Goal: Find specific page/section: Find specific page/section

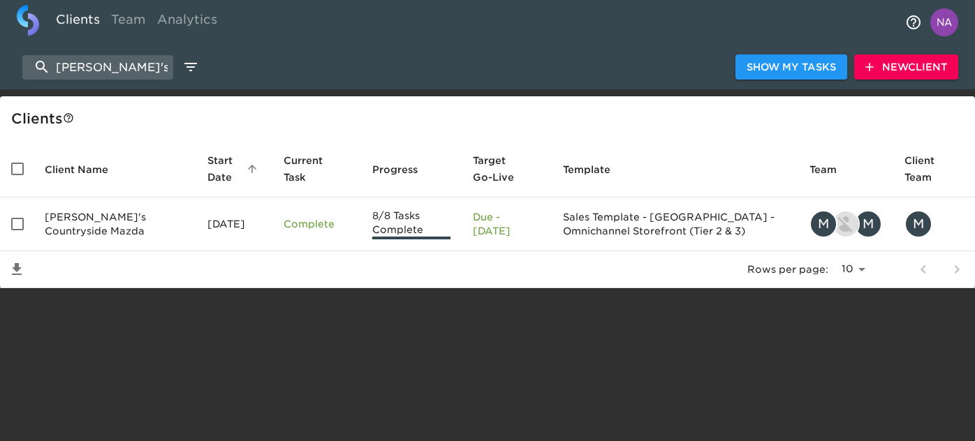
select select "10"
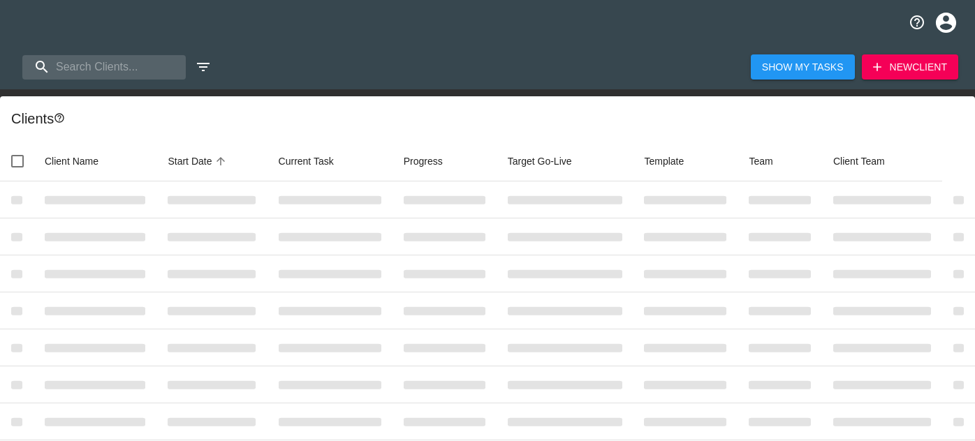
select select "10"
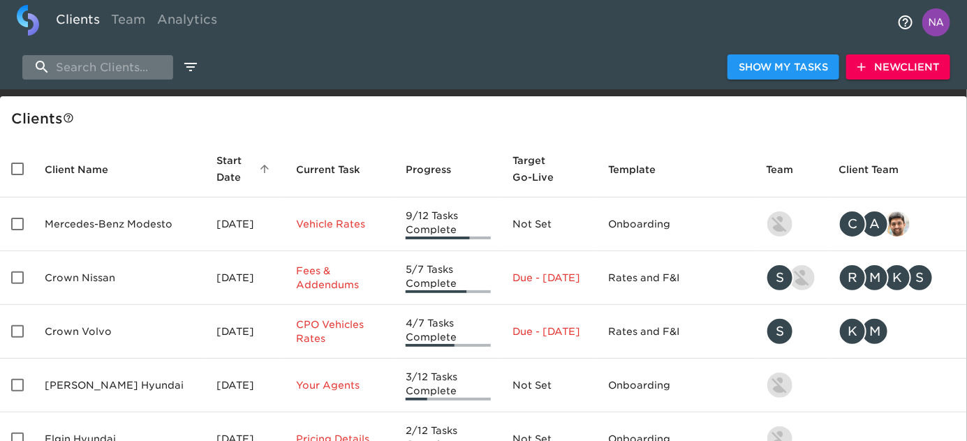
click at [123, 66] on input "search" at bounding box center [97, 67] width 151 height 24
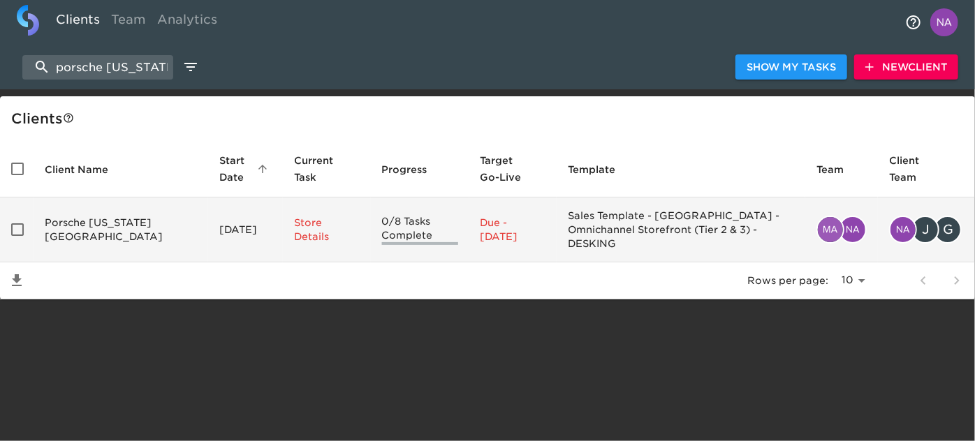
type input "porsche virginia beach"
click at [145, 216] on td "Porsche Virginia Beach" at bounding box center [121, 230] width 175 height 65
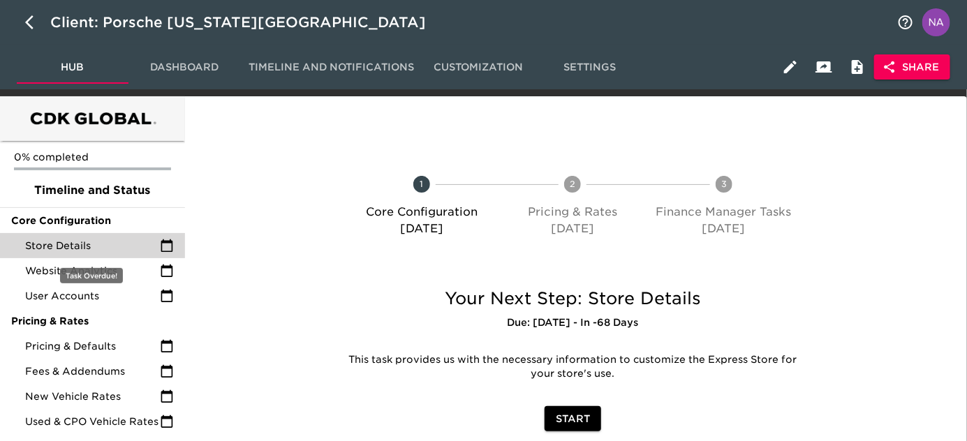
click at [91, 239] on span "Store Details" at bounding box center [92, 246] width 135 height 14
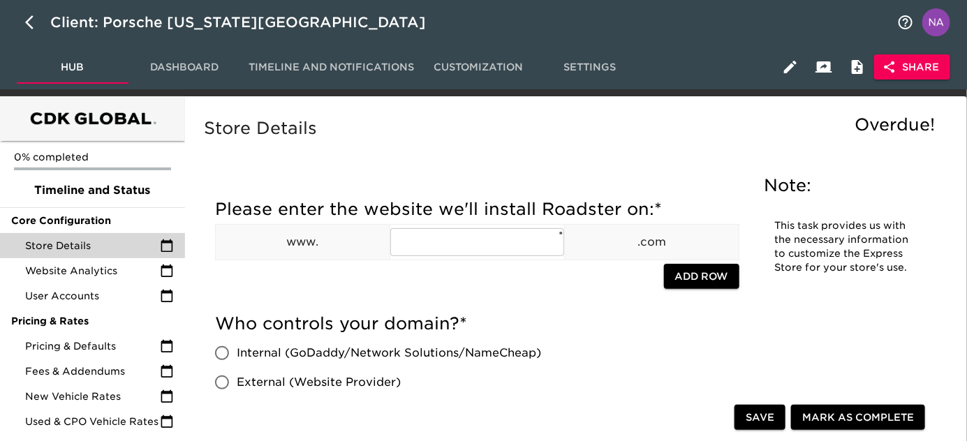
click at [900, 63] on span "Share" at bounding box center [912, 67] width 54 height 17
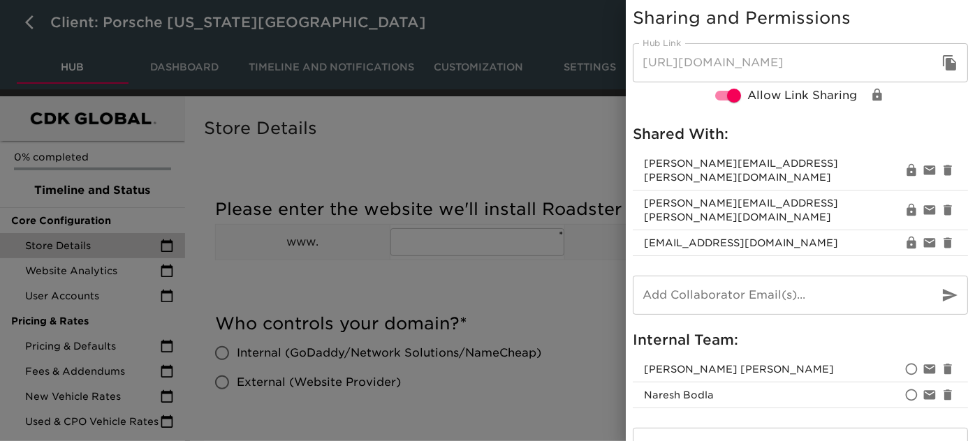
click at [900, 63] on div "Sharing and Permissions Hub Link https://cdk.simplemnt.com/onboarding/ZKvyFzDJj…" at bounding box center [799, 237] width 349 height 474
click at [473, 221] on div at bounding box center [487, 220] width 975 height 441
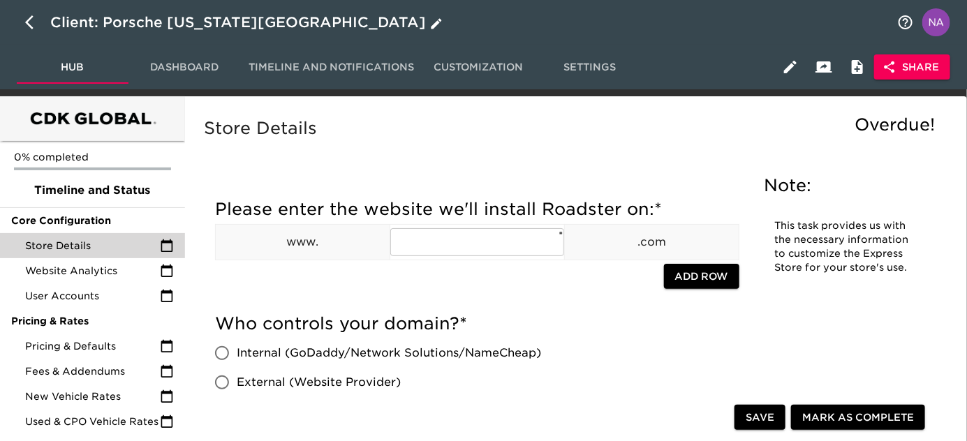
click at [33, 20] on icon "button" at bounding box center [33, 22] width 17 height 17
select select "10"
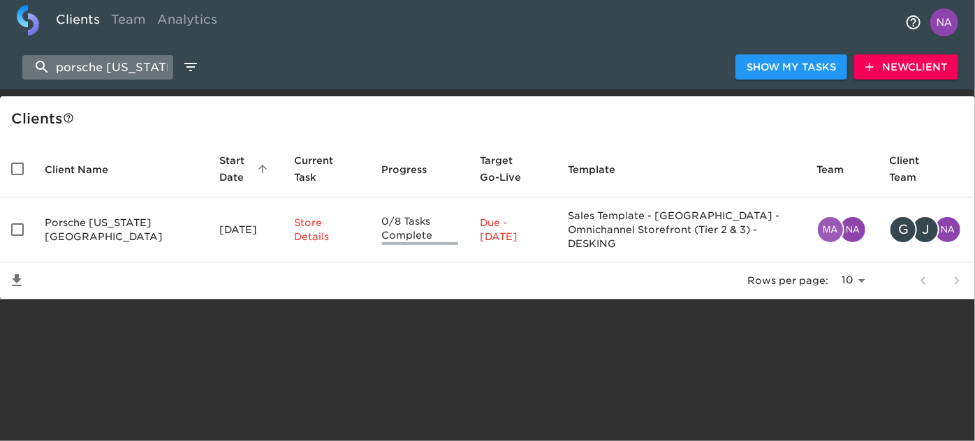
click at [132, 65] on input "porsche virginia beach" at bounding box center [97, 67] width 151 height 24
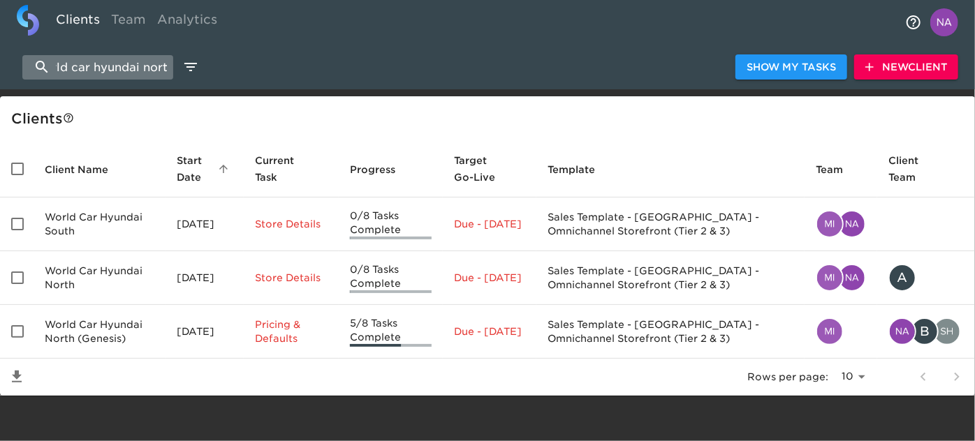
scroll to position [0, 29]
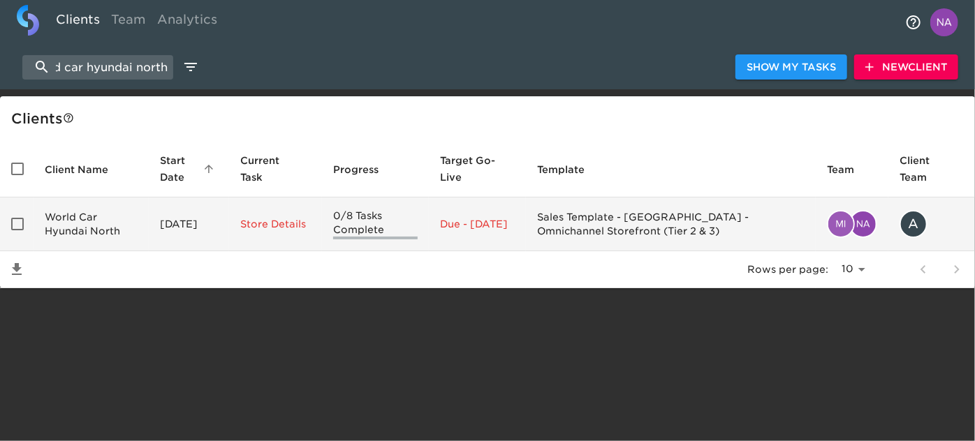
type input "world car hyundai north"
click at [149, 239] on td "World Car Hyundai North" at bounding box center [91, 225] width 115 height 54
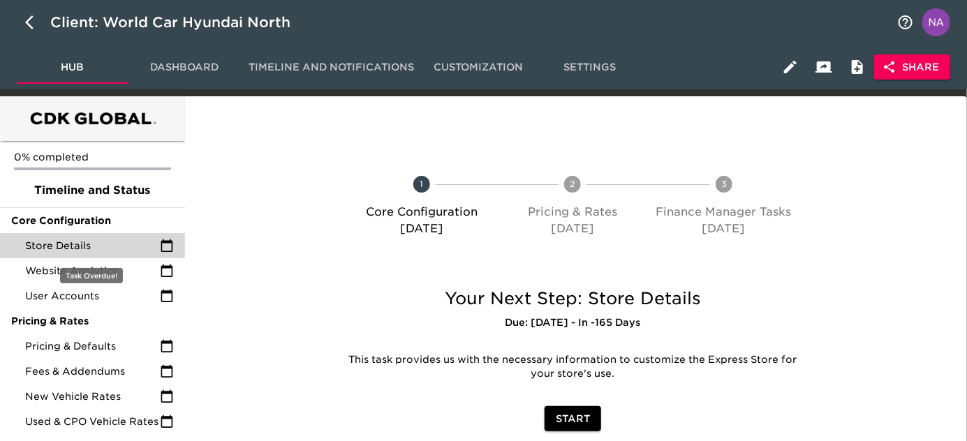
click at [112, 247] on span "Store Details" at bounding box center [92, 246] width 135 height 14
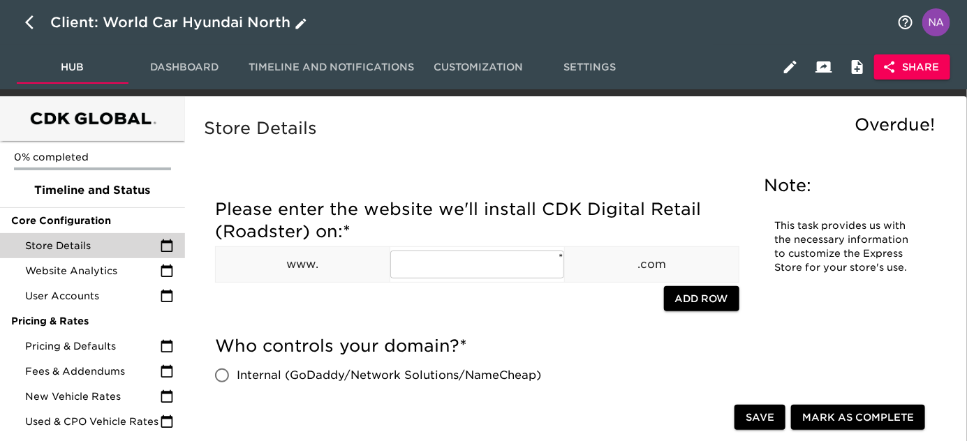
click at [30, 24] on icon "button" at bounding box center [33, 22] width 17 height 17
select select "10"
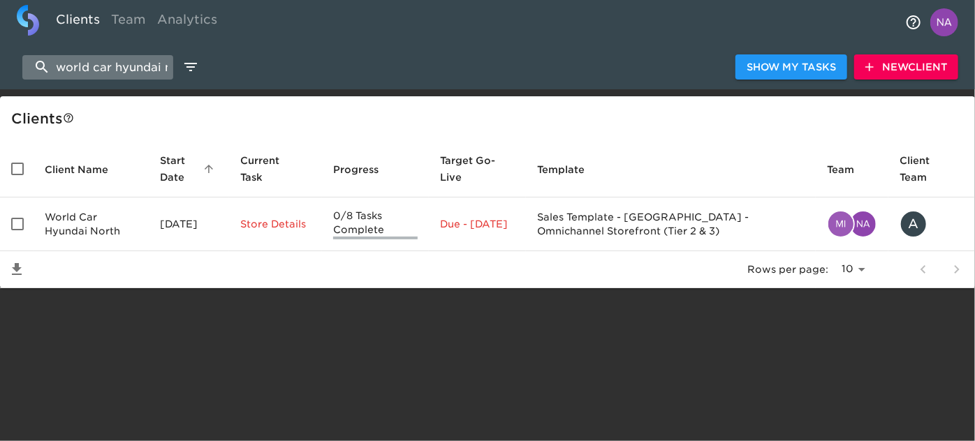
click at [121, 61] on input "world car hyundai north" at bounding box center [97, 67] width 151 height 24
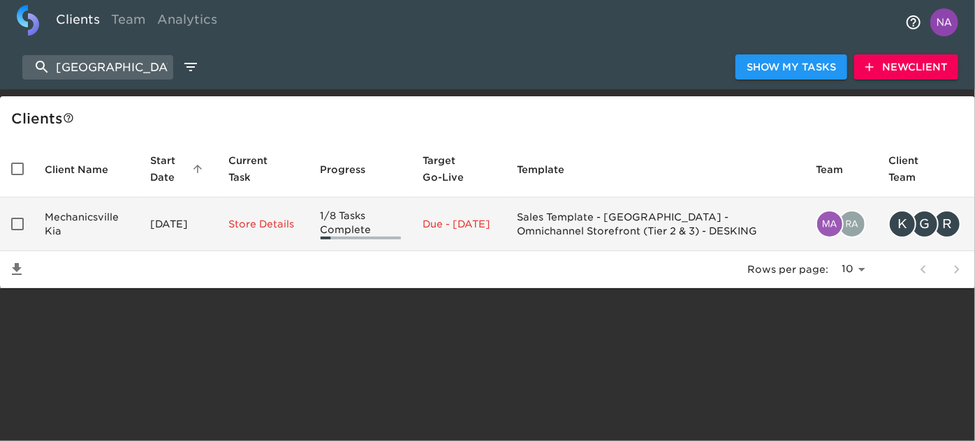
type input "mechanicsville"
click at [124, 234] on td "Mechanicsville Kia" at bounding box center [86, 225] width 105 height 54
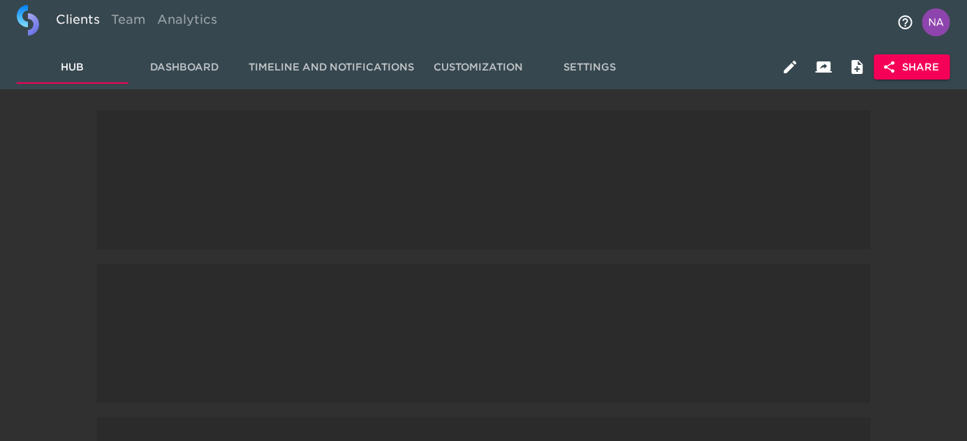
click at [124, 234] on span at bounding box center [483, 180] width 773 height 140
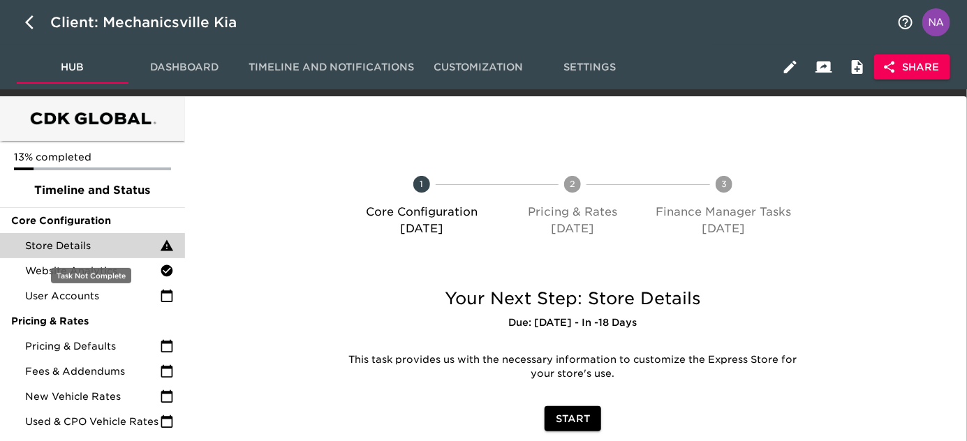
click at [108, 244] on span "Store Details" at bounding box center [92, 246] width 135 height 14
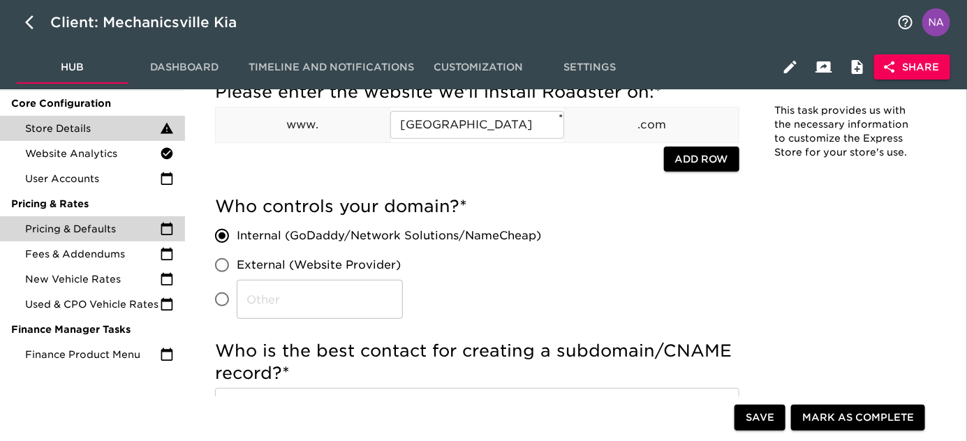
scroll to position [126, 0]
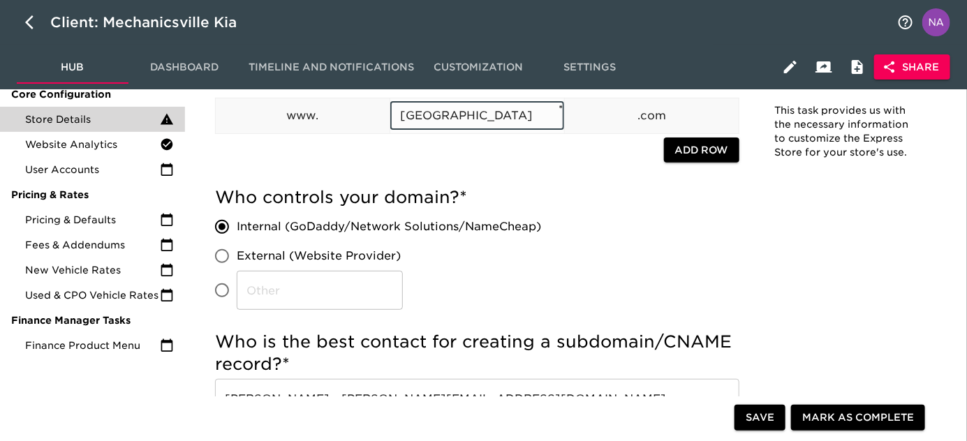
click at [484, 120] on input "mechanicsvillekia" at bounding box center [477, 116] width 174 height 28
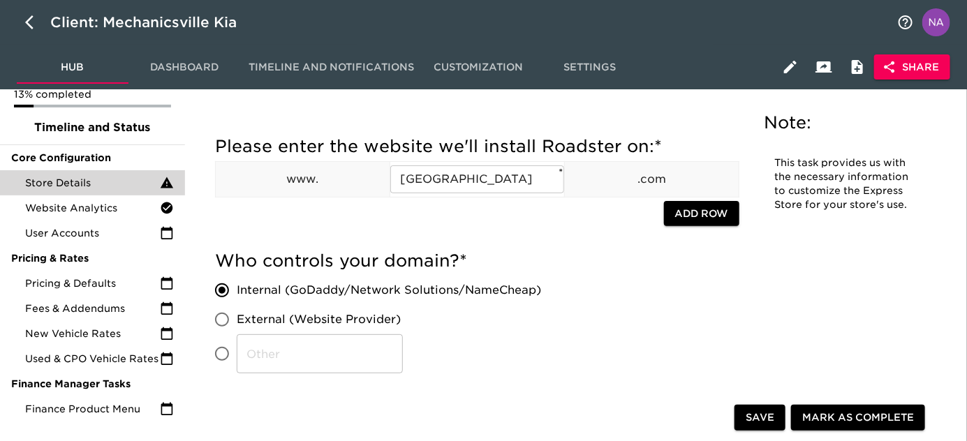
scroll to position [0, 0]
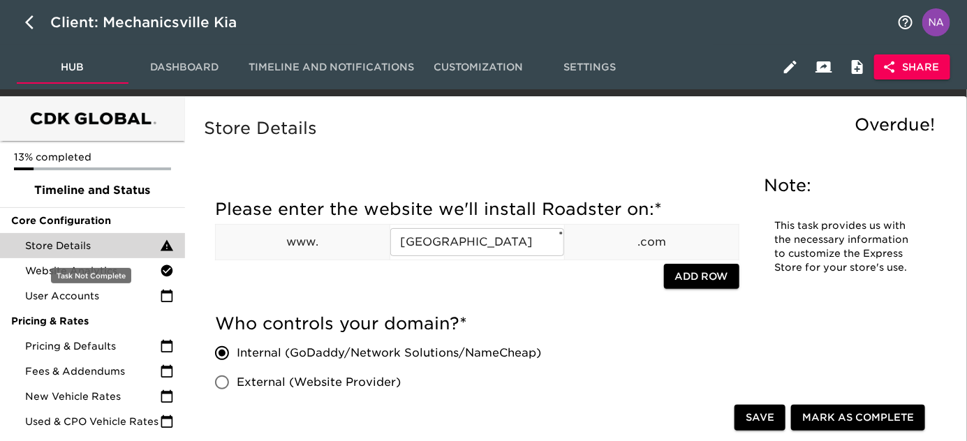
click at [140, 249] on span "Store Details" at bounding box center [92, 246] width 135 height 14
click at [106, 242] on span "Store Details" at bounding box center [92, 246] width 135 height 14
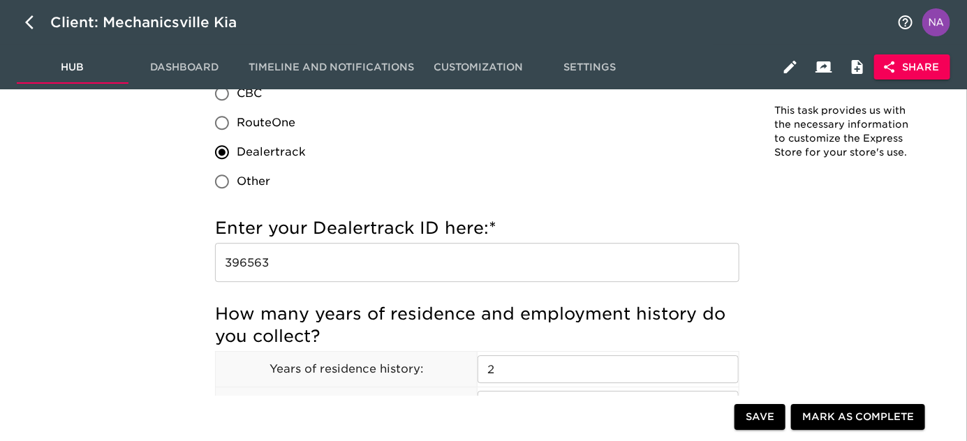
scroll to position [1490, 0]
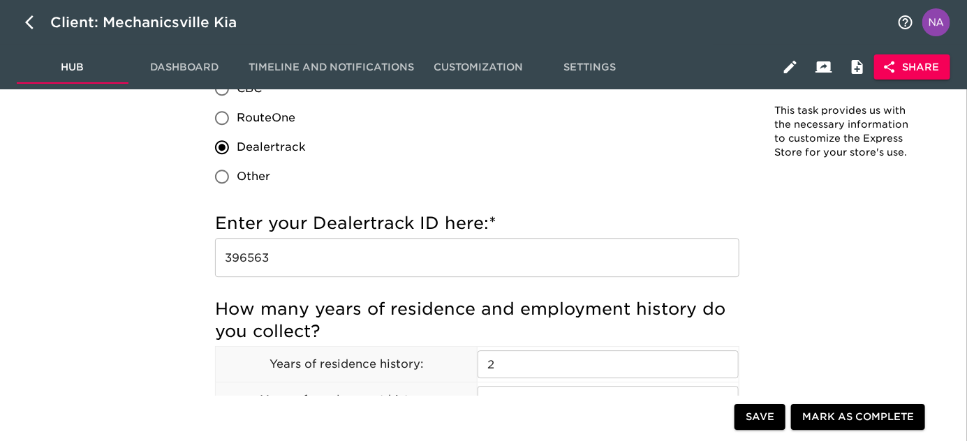
click at [326, 260] on input "396563" at bounding box center [477, 257] width 524 height 39
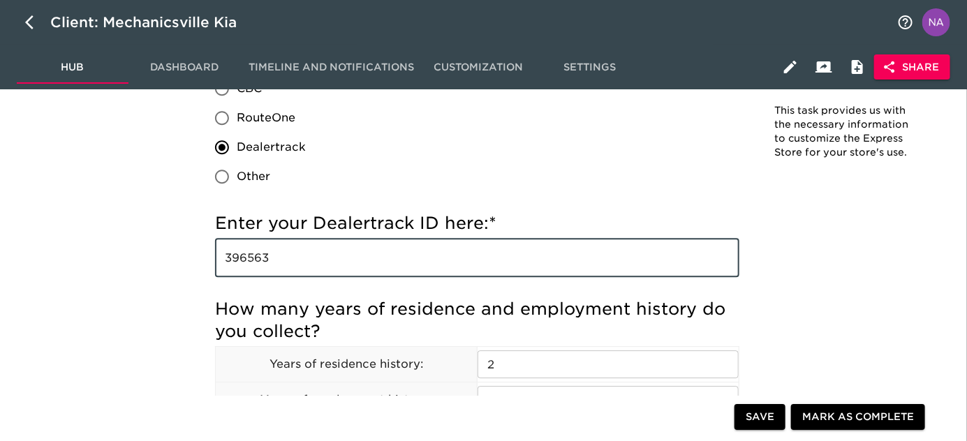
click at [325, 260] on input "396563" at bounding box center [477, 257] width 524 height 39
click at [439, 270] on input "396563" at bounding box center [477, 257] width 524 height 39
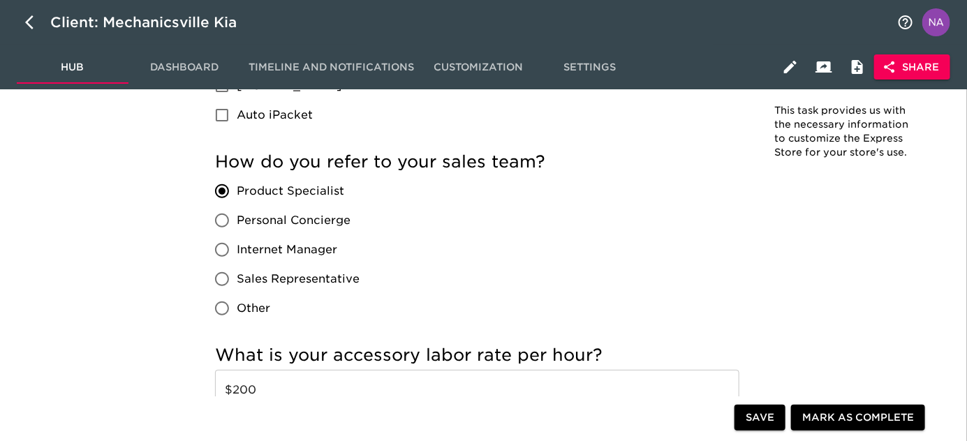
scroll to position [2188, 0]
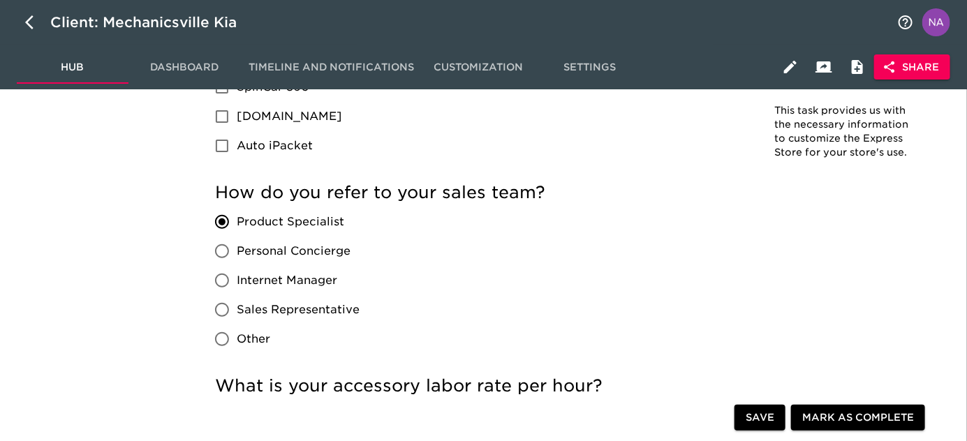
click at [359, 221] on div "Product Specialist Personal Concierge Internet Manager Sales Representative Oth…" at bounding box center [293, 280] width 156 height 147
drag, startPoint x: 359, startPoint y: 221, endPoint x: 221, endPoint y: 223, distance: 137.6
click at [292, 220] on label "Product Specialist" at bounding box center [283, 221] width 152 height 29
click at [237, 220] on input "Product Specialist" at bounding box center [221, 221] width 29 height 29
drag, startPoint x: 221, startPoint y: 223, endPoint x: 258, endPoint y: 220, distance: 37.2
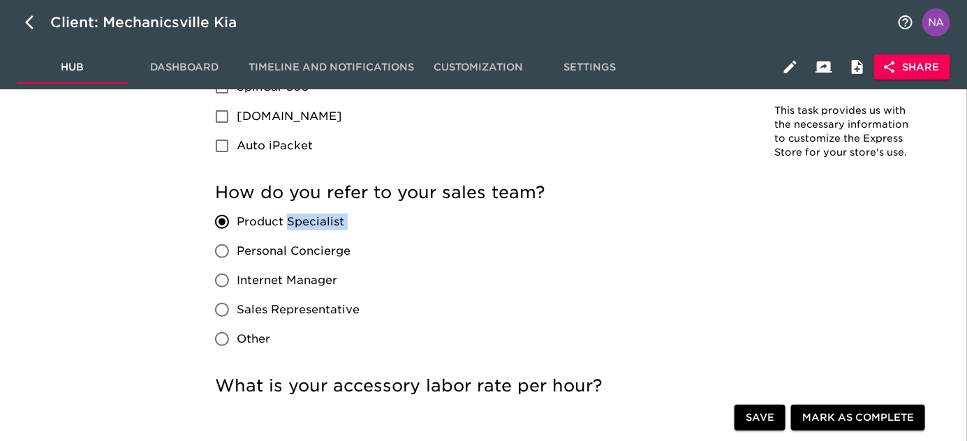
click at [258, 220] on label "Product Specialist" at bounding box center [283, 221] width 152 height 29
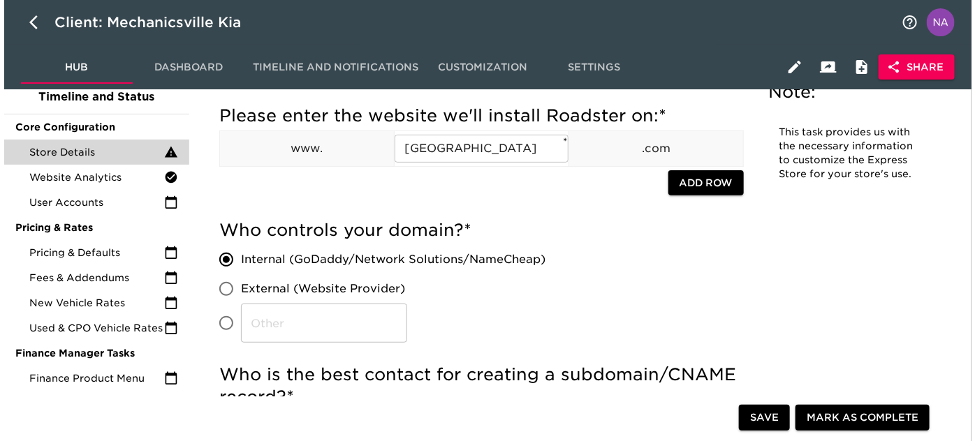
scroll to position [0, 0]
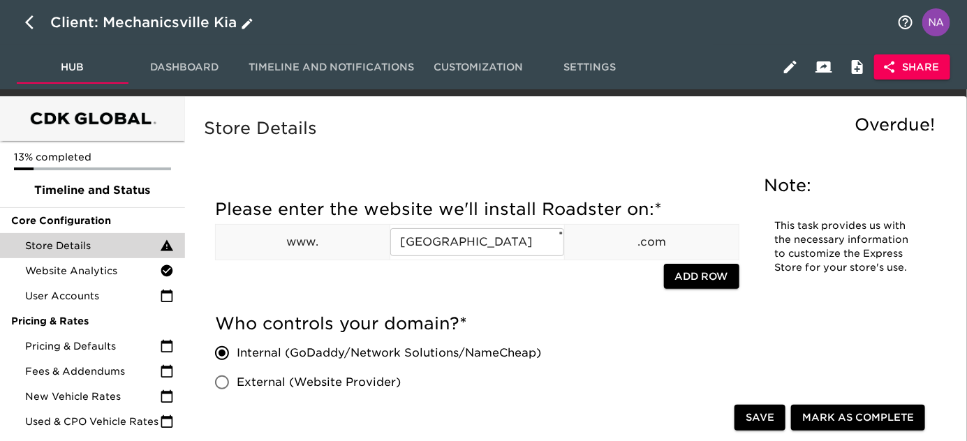
click at [31, 22] on icon "button" at bounding box center [33, 22] width 17 height 17
select select "10"
